Goal: Information Seeking & Learning: Learn about a topic

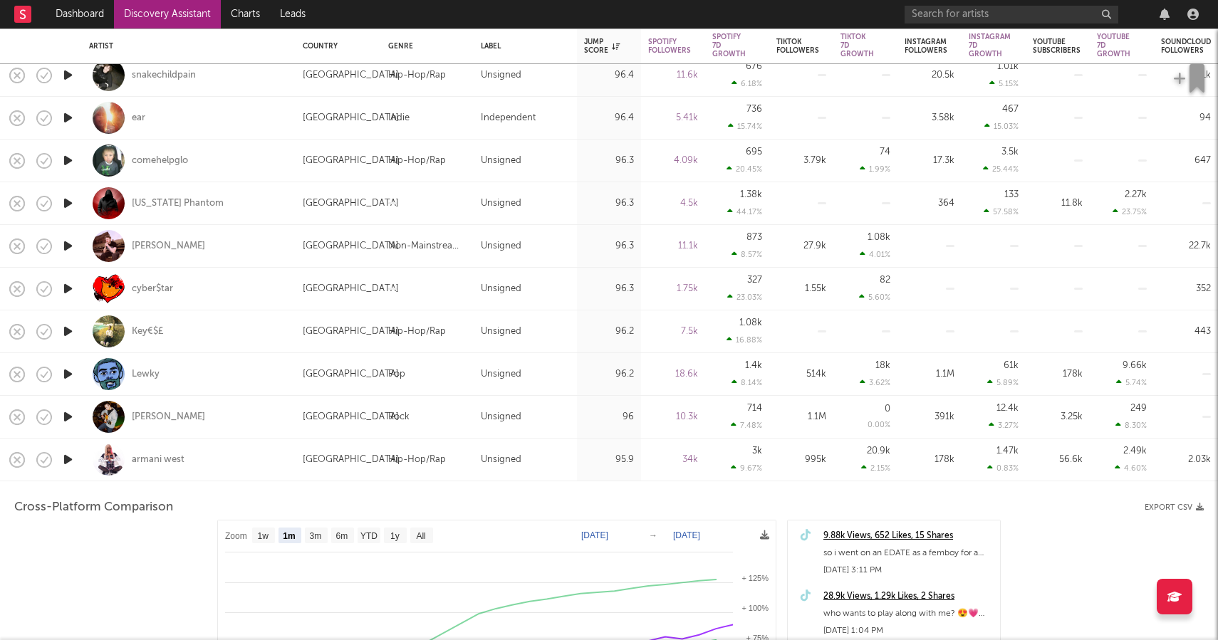
select select "1m"
select select "6m"
click at [150, 455] on div "armani west" at bounding box center [158, 460] width 53 height 13
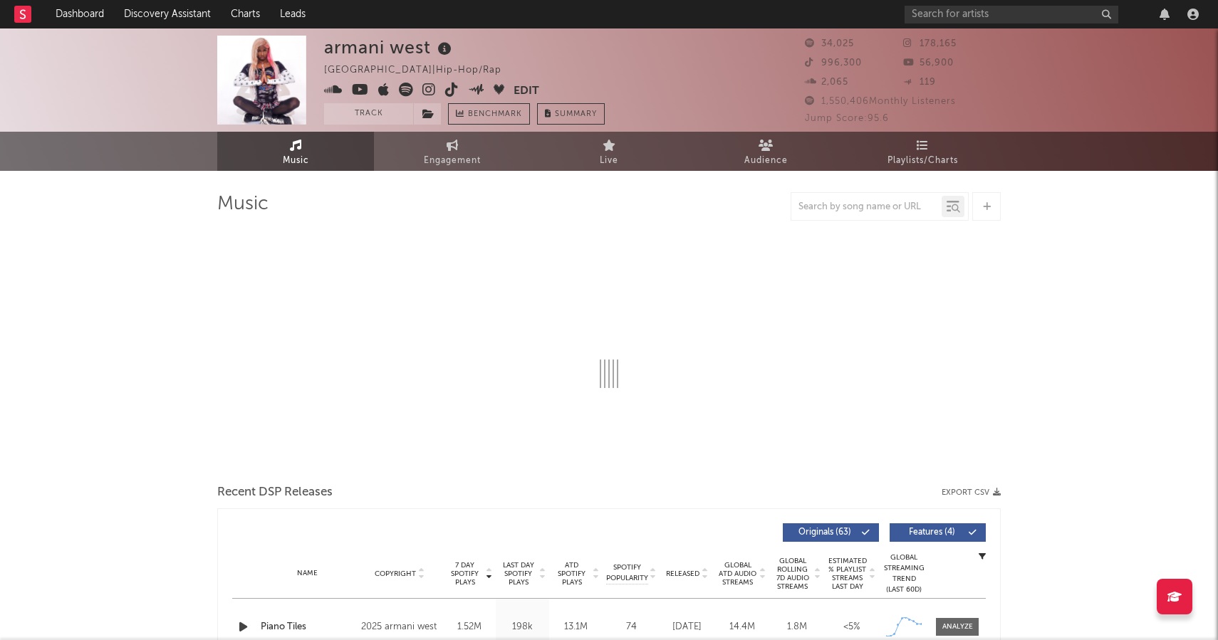
select select "6m"
